Goal: Transaction & Acquisition: Obtain resource

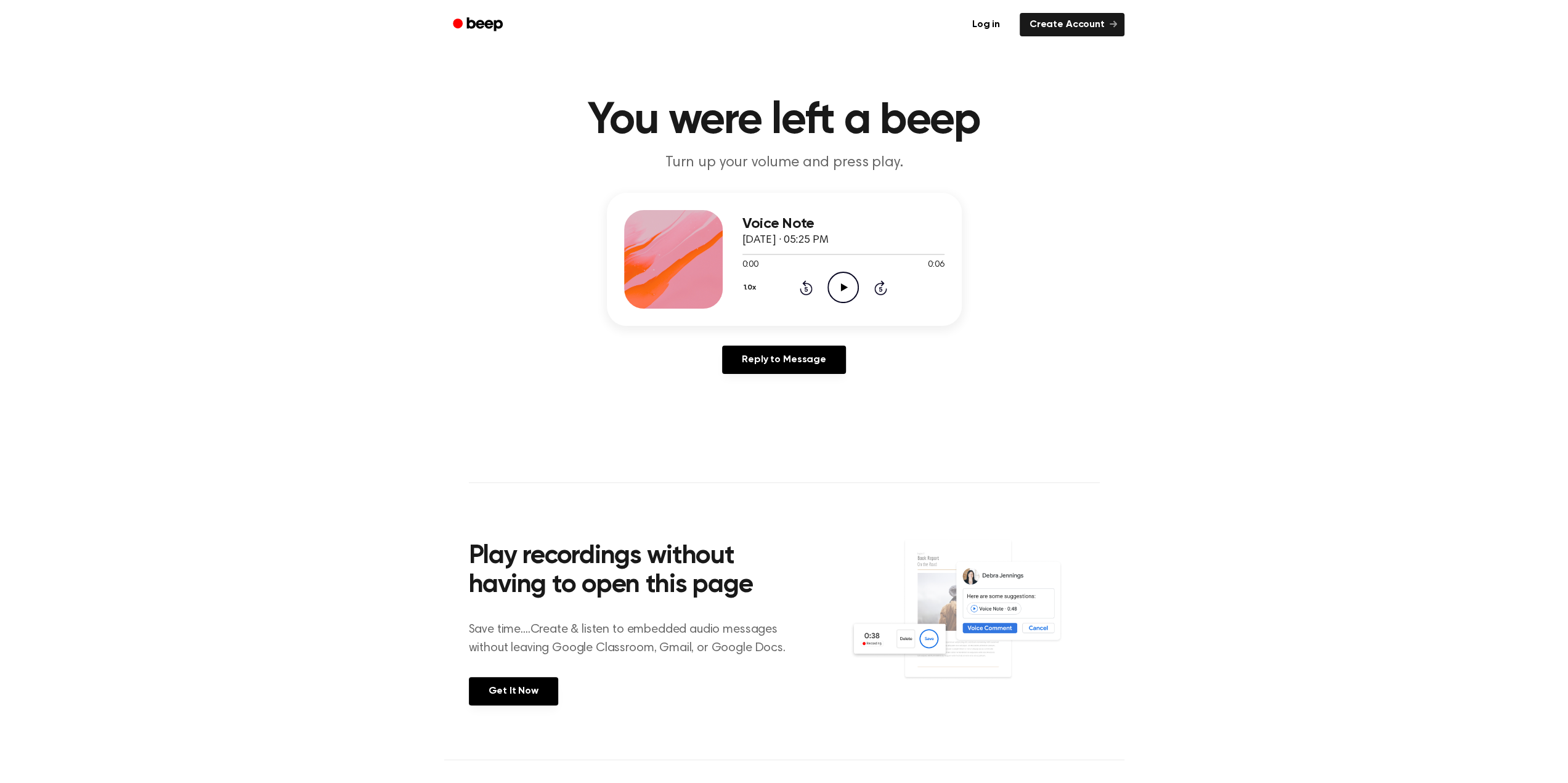
click at [844, 294] on icon "Play Audio" at bounding box center [843, 287] width 31 height 31
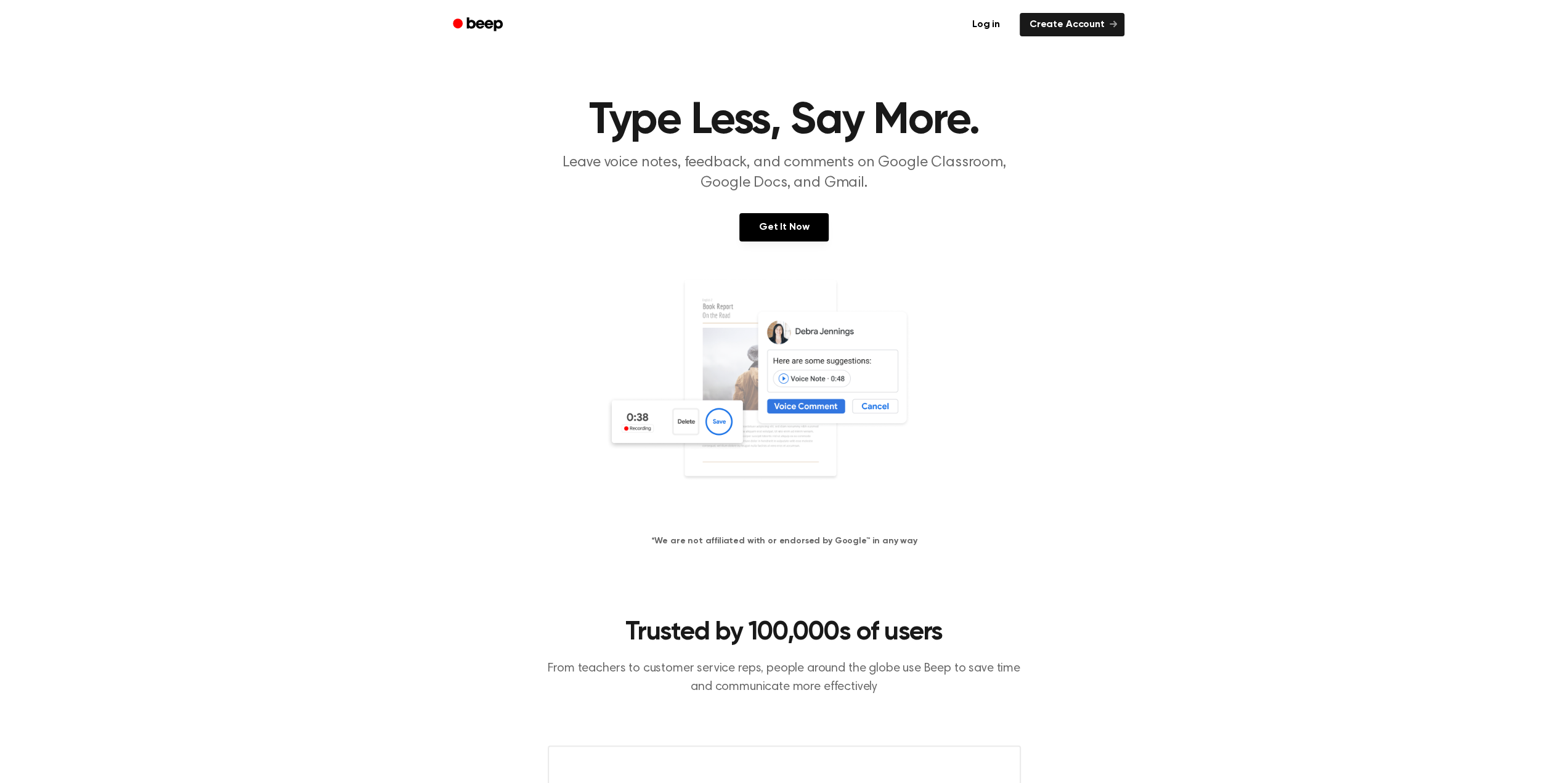
scroll to position [609, 0]
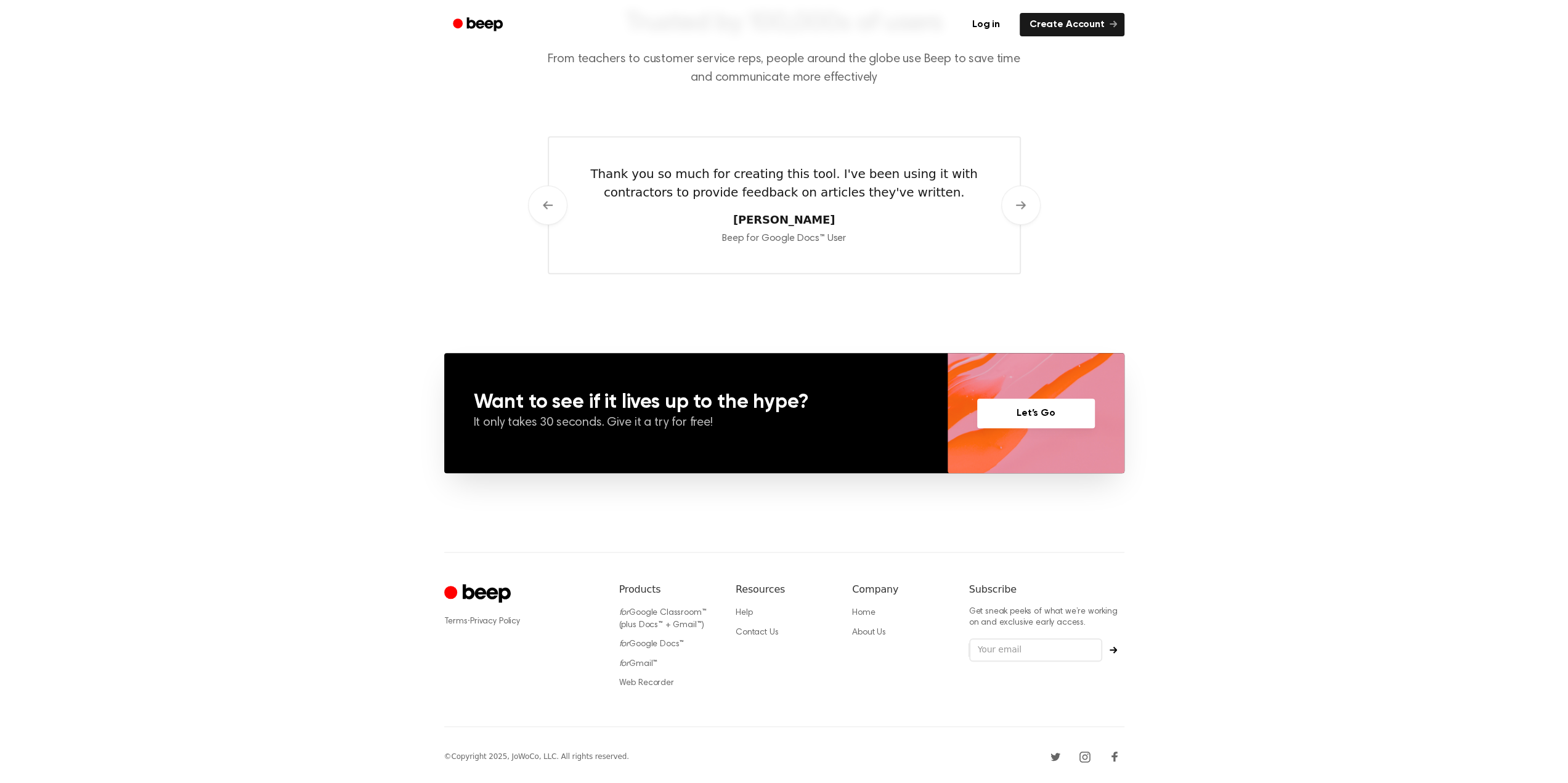
click at [1036, 417] on link "Let’s Go" at bounding box center [1036, 412] width 118 height 29
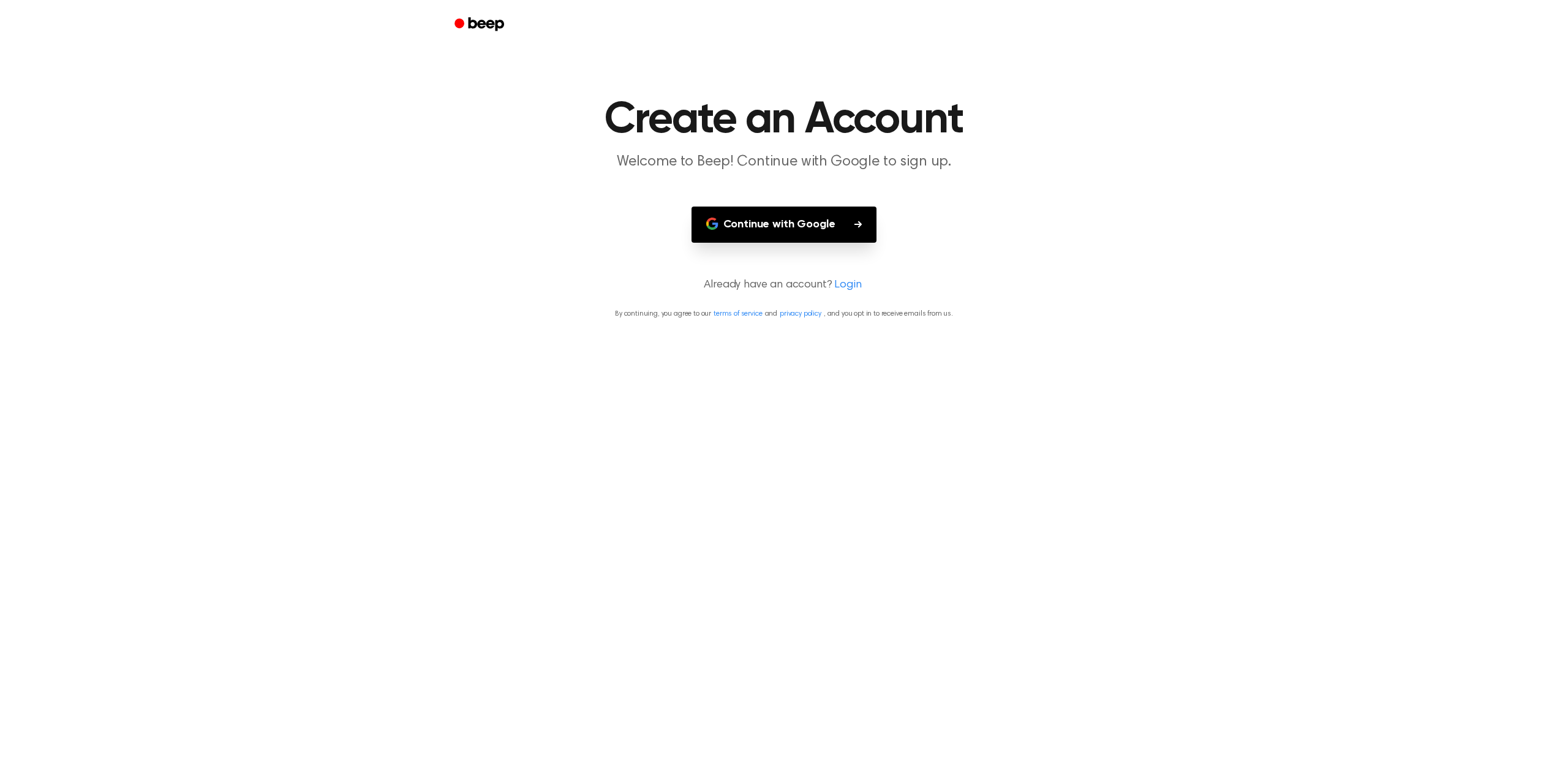
click at [742, 214] on button "Continue with Google" at bounding box center [784, 224] width 185 height 36
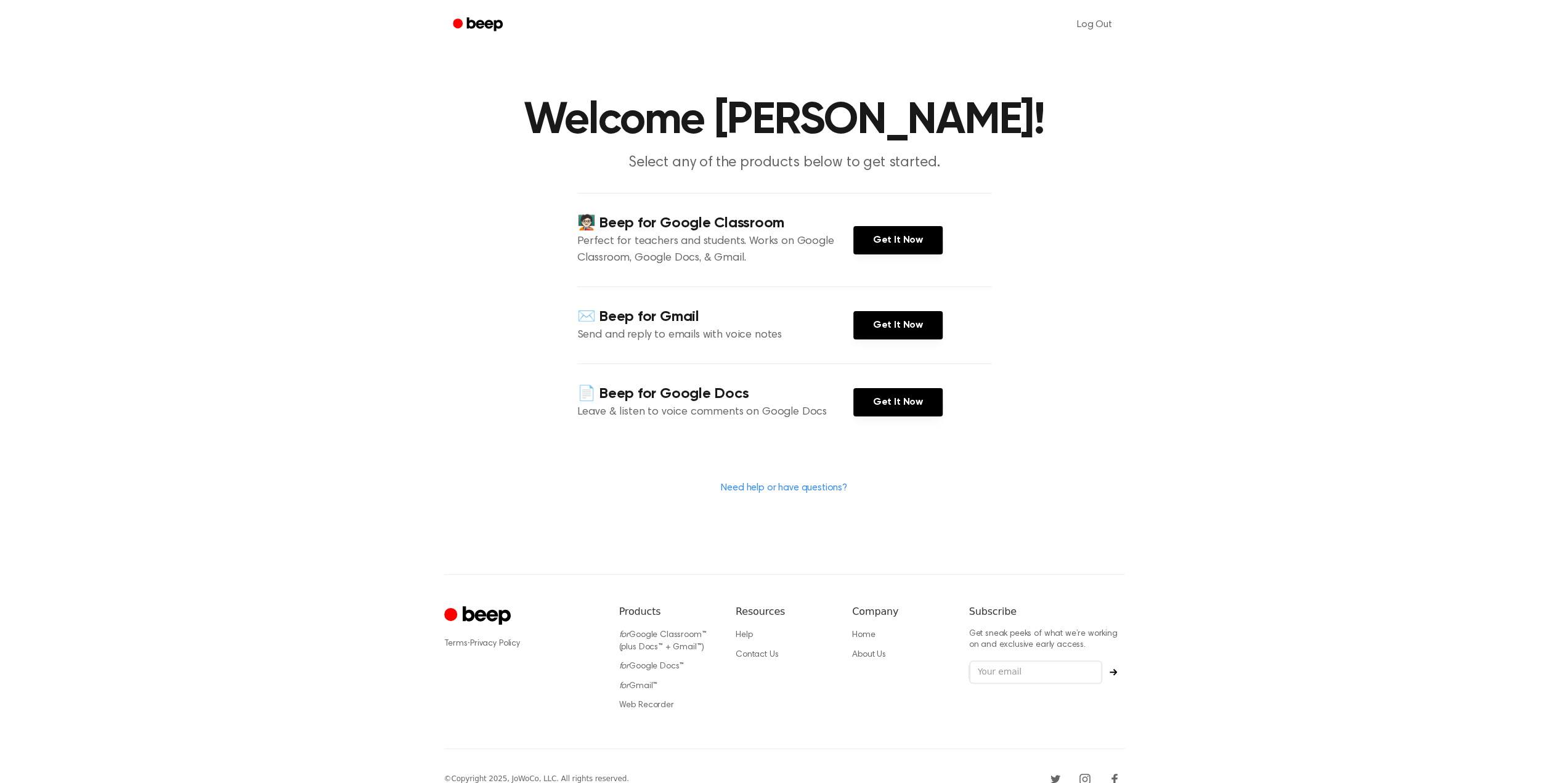
click at [744, 396] on h4 "📄 Beep for Google Docs" at bounding box center [715, 394] width 276 height 20
click at [869, 398] on link "Get It Now" at bounding box center [898, 403] width 89 height 29
click at [887, 241] on link "Get It Now" at bounding box center [898, 241] width 89 height 29
